Goal: Information Seeking & Learning: Find specific fact

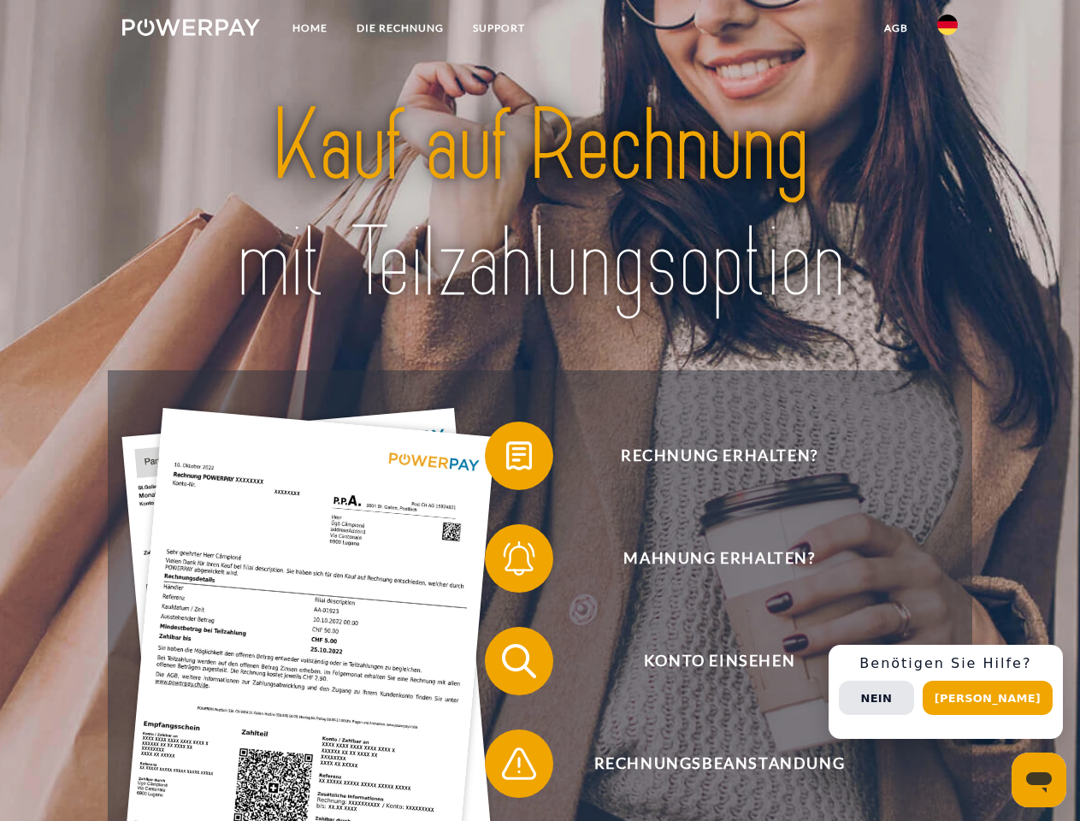
click at [191, 30] on img at bounding box center [191, 27] width 138 height 17
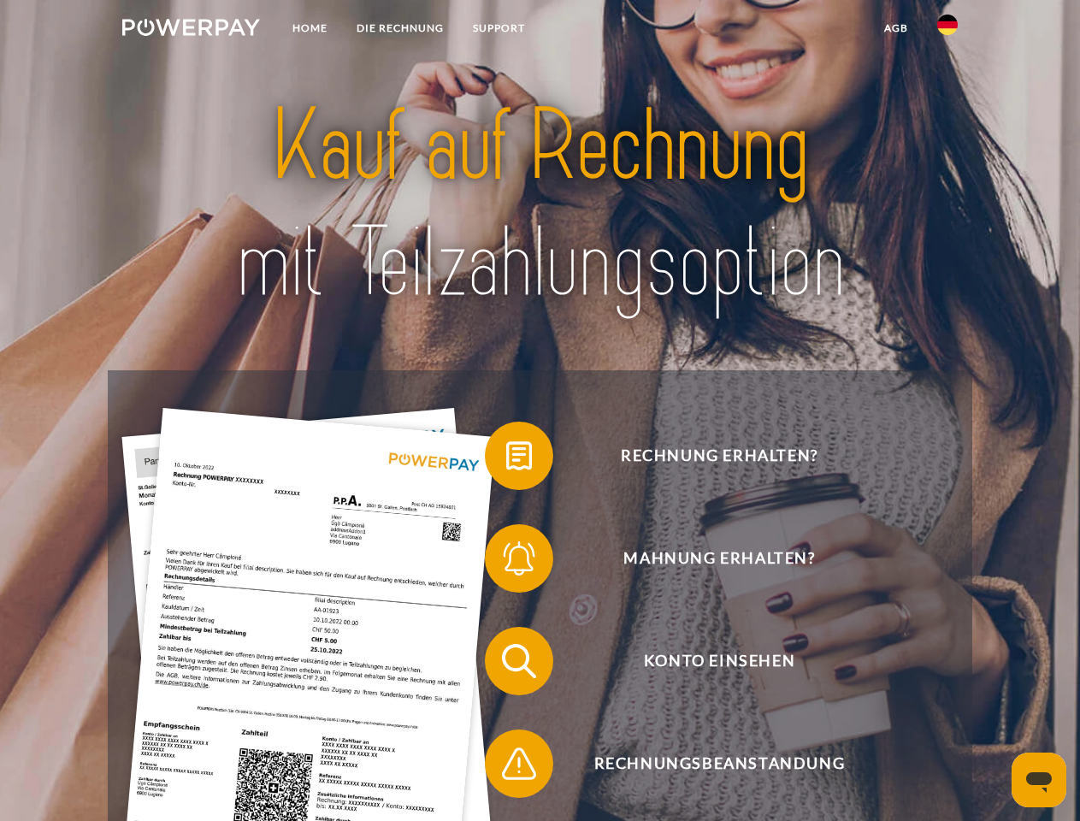
click at [948, 30] on img at bounding box center [947, 25] width 21 height 21
click at [896, 28] on link "agb" at bounding box center [896, 28] width 53 height 31
click at [506, 459] on span at bounding box center [494, 456] width 86 height 86
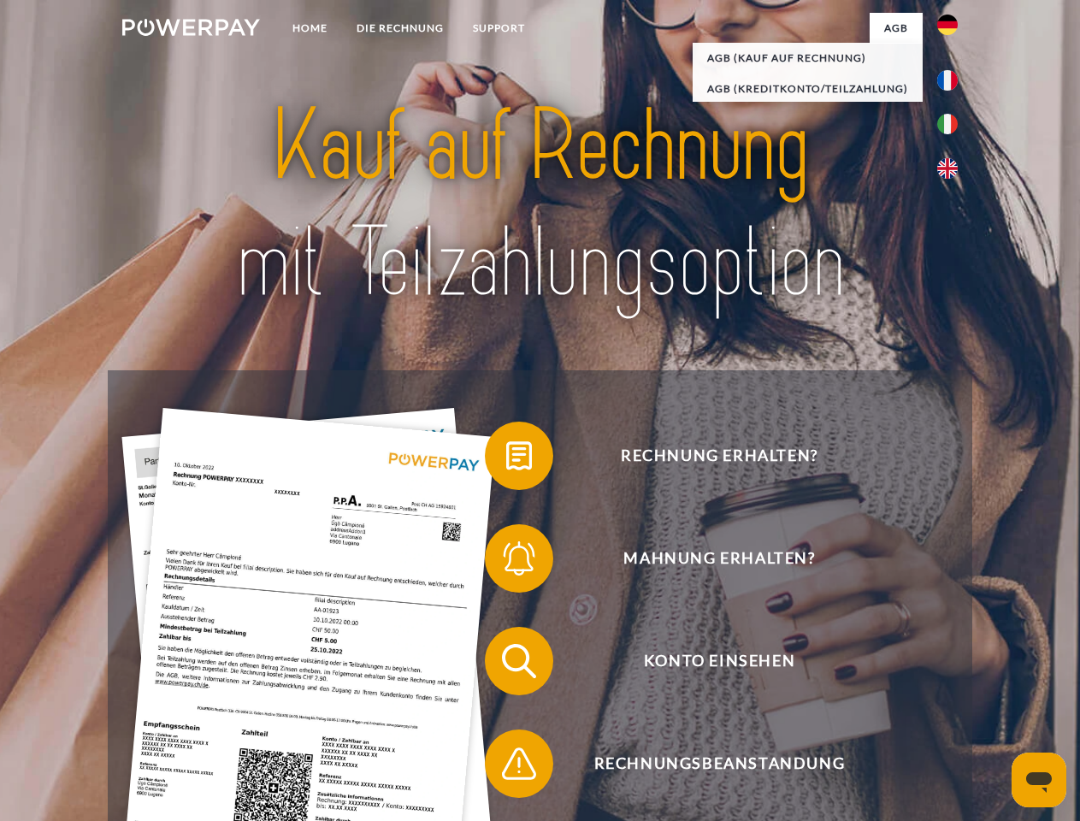
click at [506, 562] on span at bounding box center [494, 559] width 86 height 86
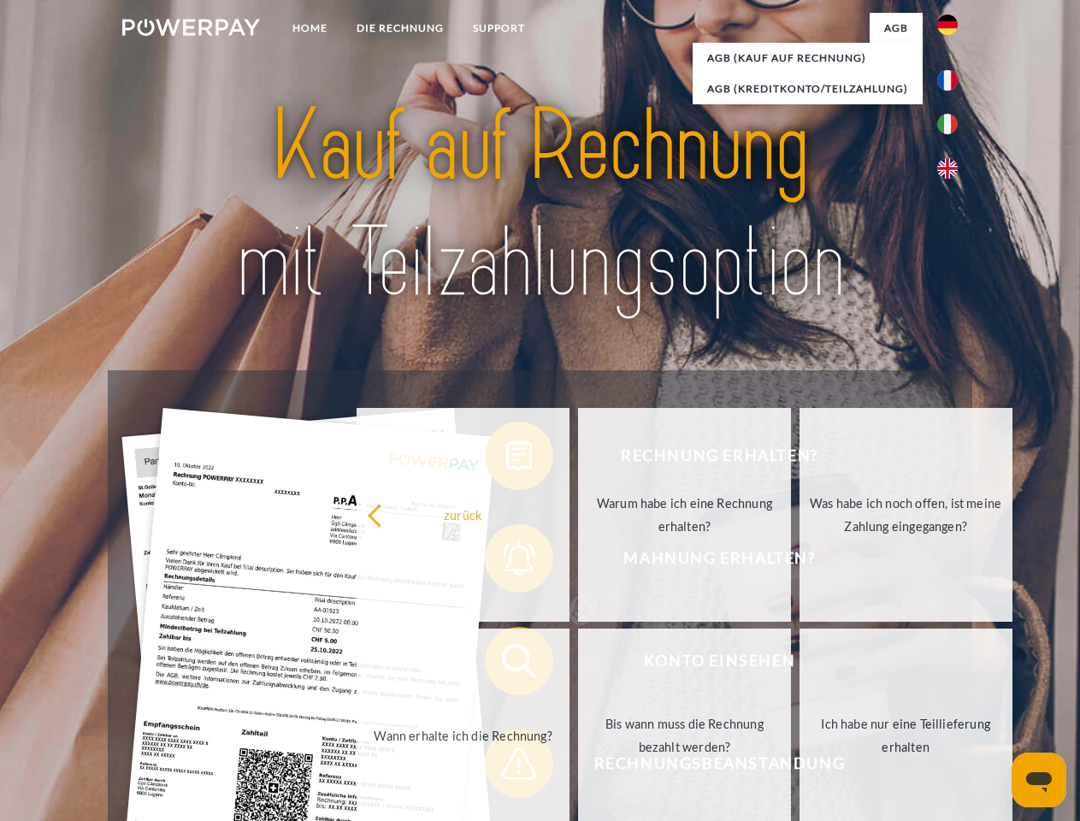
click at [578, 665] on link "Bis wann muss die Rechnung bezahlt werden?" at bounding box center [684, 736] width 213 height 214
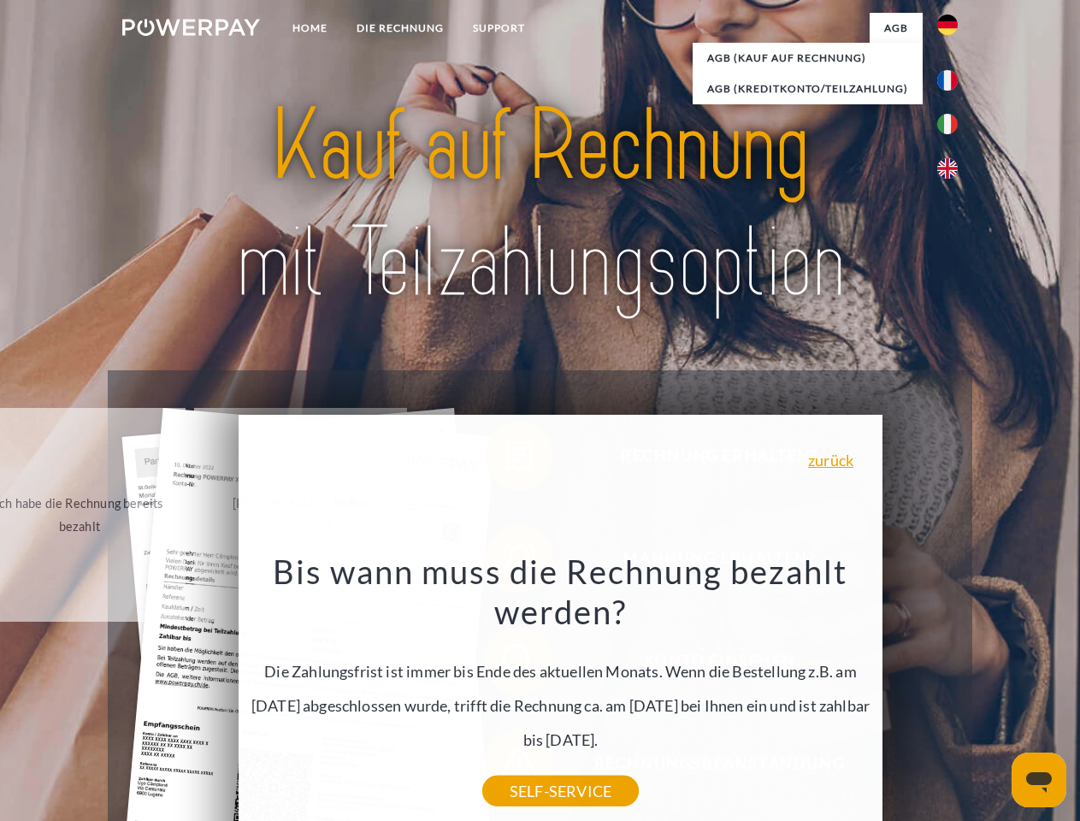
click at [952, 692] on div "Rechnung erhalten? Mahnung erhalten? Konto einsehen" at bounding box center [540, 712] width 864 height 684
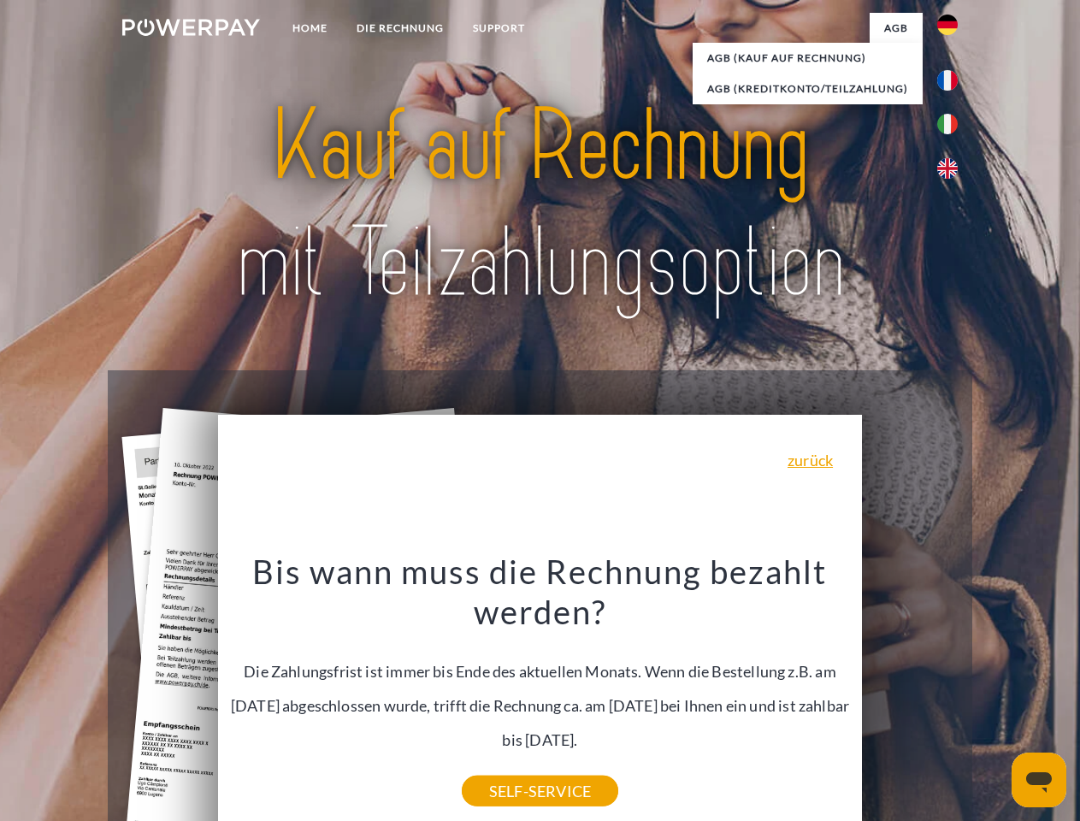
click at [910, 695] on span "Konto einsehen" at bounding box center [719, 661] width 419 height 68
click at [994, 698] on header "Home DIE RECHNUNG SUPPORT" at bounding box center [540, 590] width 1080 height 1181
